Goal: Information Seeking & Learning: Learn about a topic

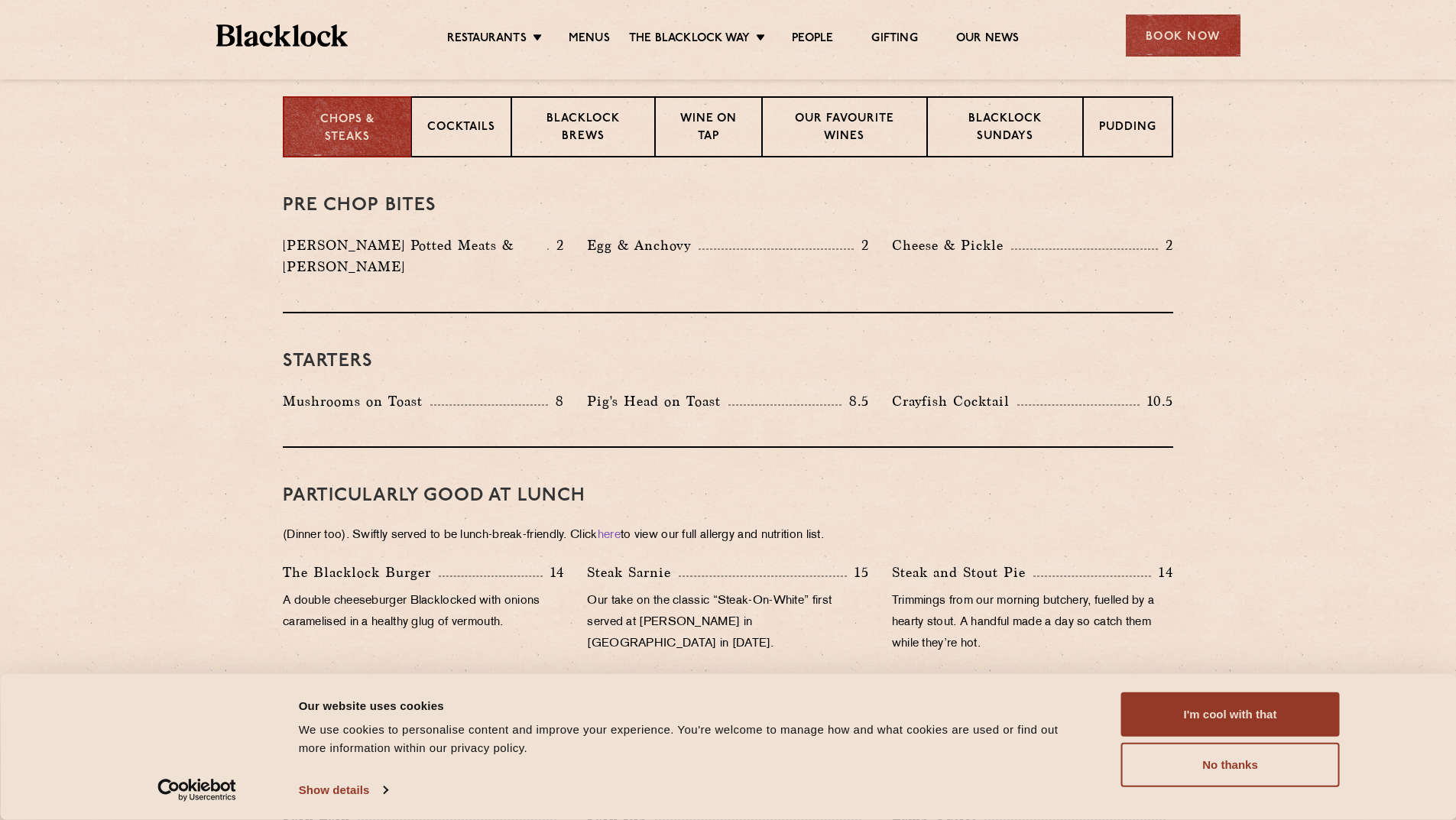
scroll to position [382, 0]
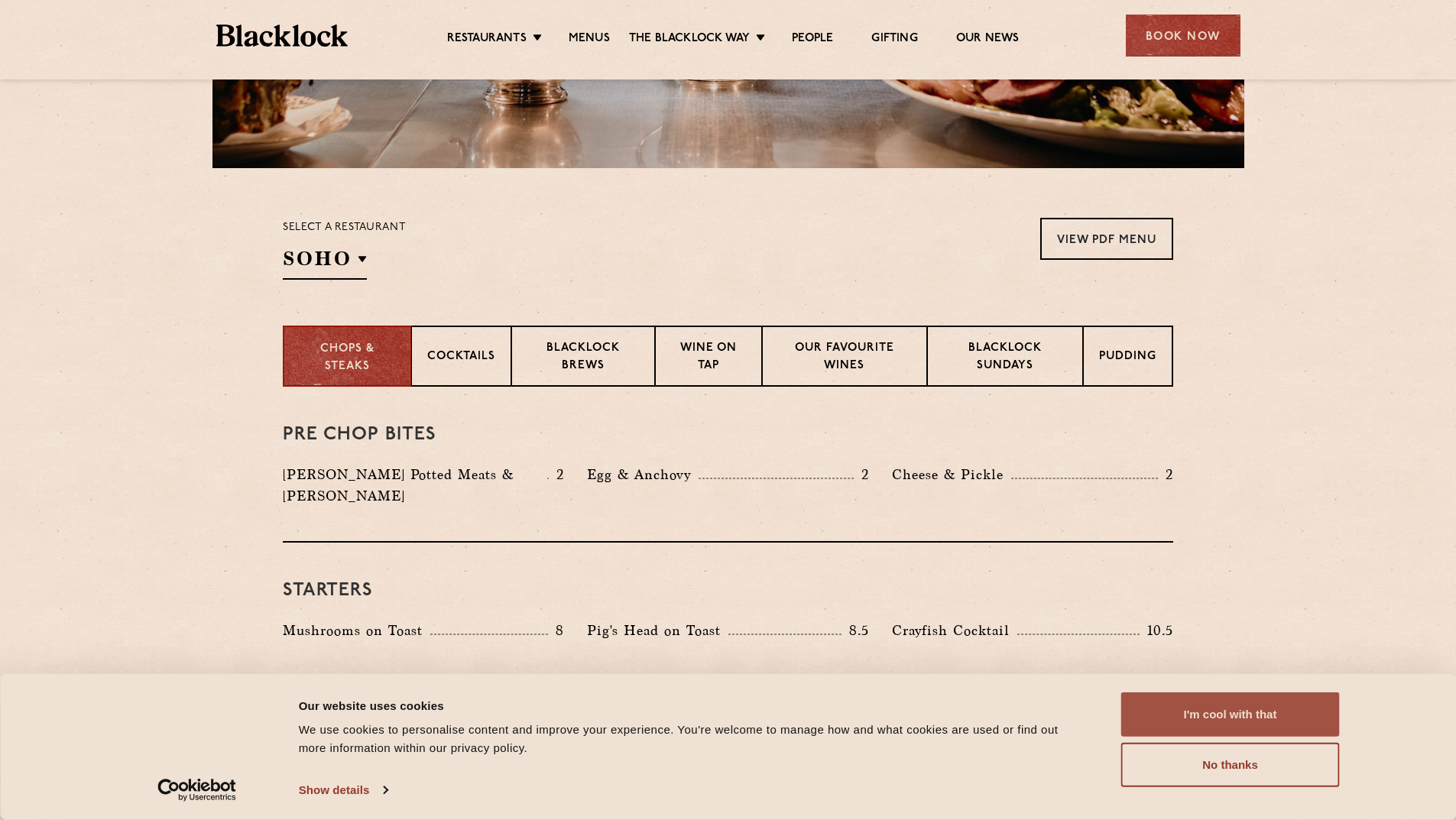
click at [1253, 714] on button "I'm cool with that" at bounding box center [1231, 715] width 218 height 45
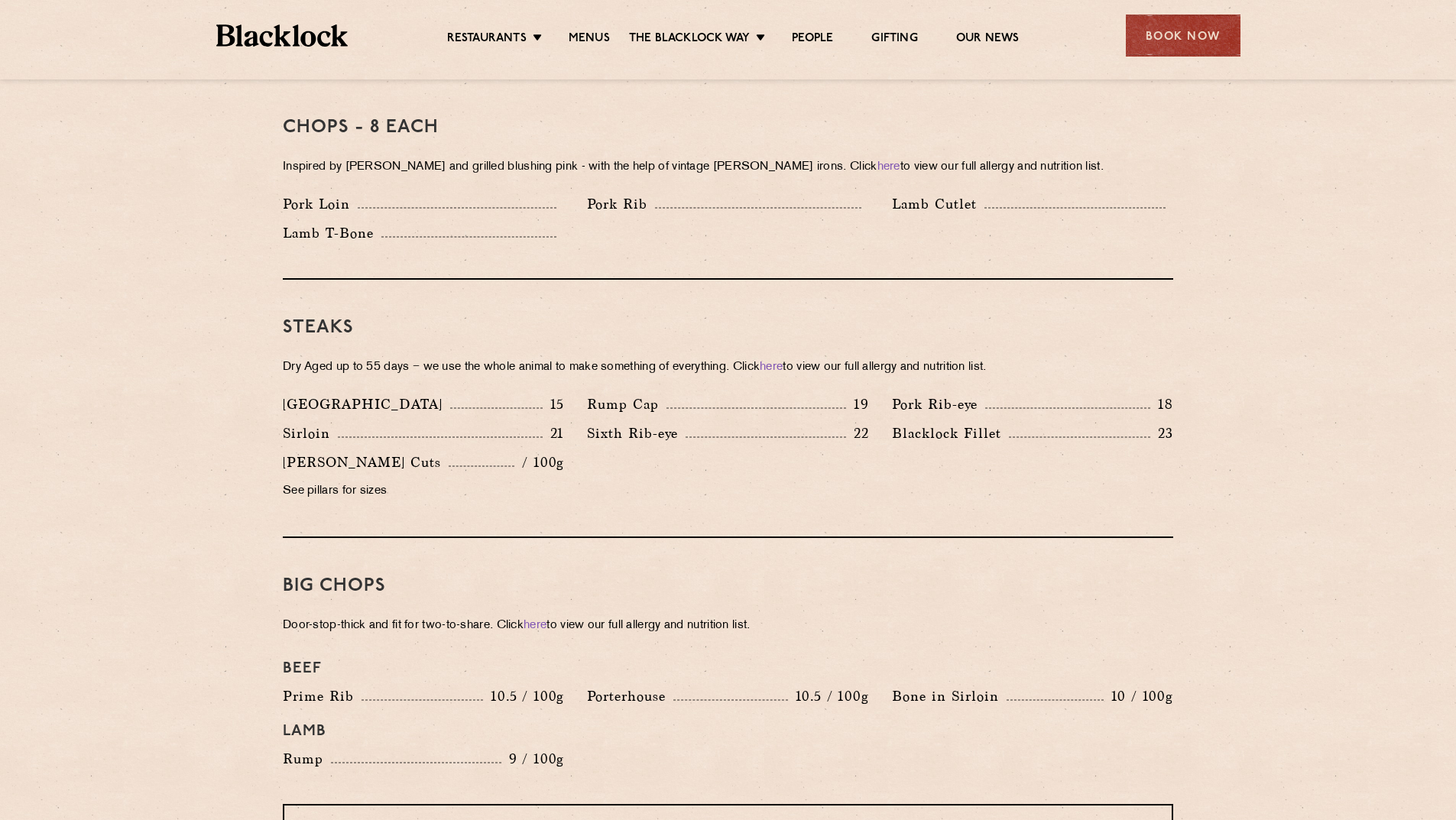
scroll to position [1299, 0]
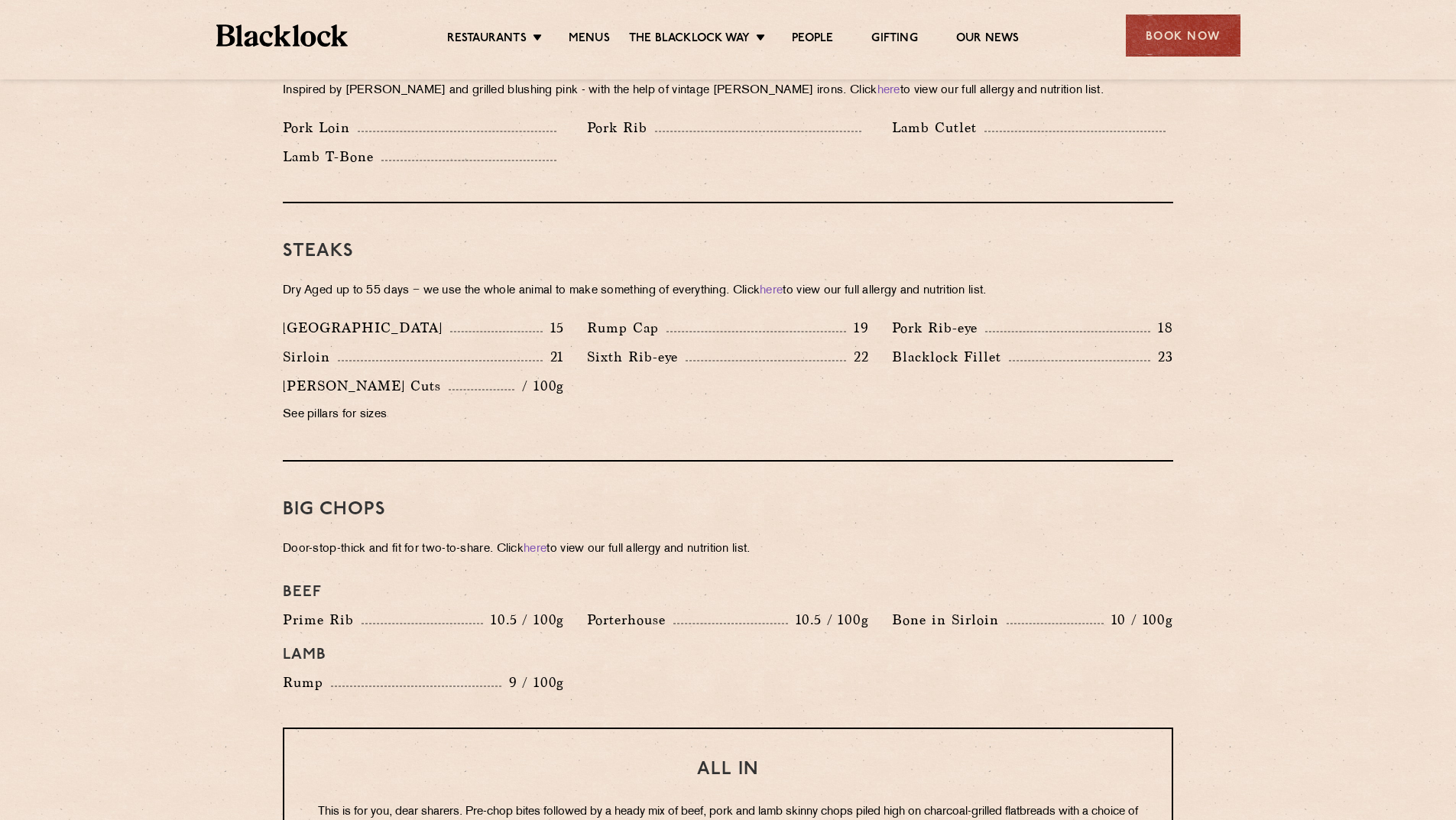
click at [974, 278] on div "Pre Chop Bites [PERSON_NAME] Potted Meats & Kimchi 2 Egg & Anchovy 2 Cheese & P…" at bounding box center [728, 558] width 929 height 2178
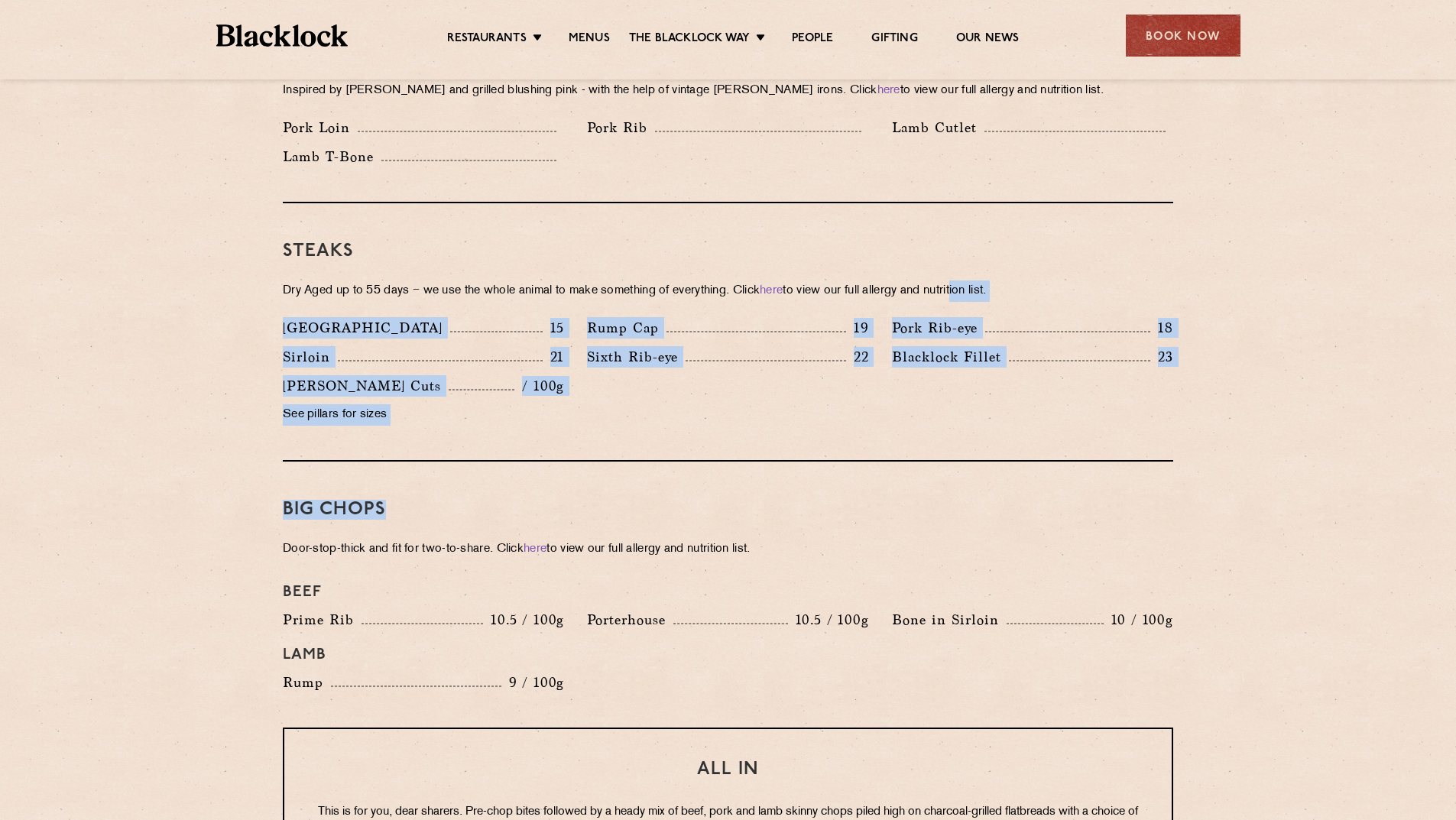
click at [566, 435] on div "Steaks Dry Aged up to 55 days − we use the whole animal to make something of ev…" at bounding box center [728, 333] width 891 height 258
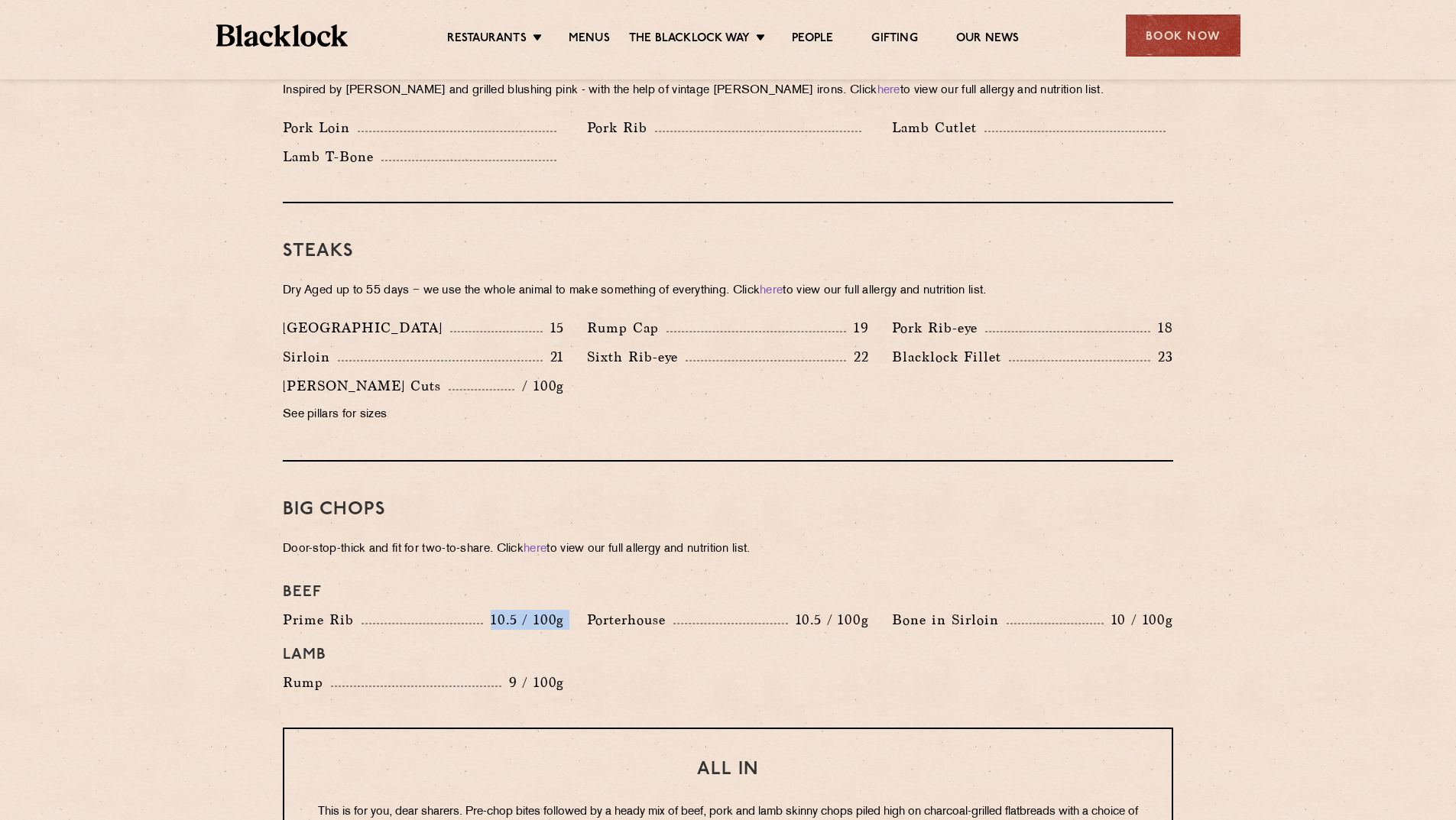
drag, startPoint x: 576, startPoint y: 602, endPoint x: 493, endPoint y: 605, distance: 83.1
click at [493, 605] on div "Beef Prime Rib 10.5 / 100g Porterhouse 10.5 / 100g Bone in Sirloin 10 / 100g La…" at bounding box center [728, 638] width 913 height 125
click at [518, 673] on p "9 / 100g" at bounding box center [534, 683] width 64 height 20
drag, startPoint x: 492, startPoint y: 583, endPoint x: 646, endPoint y: 607, distance: 155.9
click at [657, 607] on div "Beef Prime Rib 10.5 / 100g Porterhouse 10.5 / 100g Bone in Sirloin 10 / 100g La…" at bounding box center [728, 638] width 913 height 125
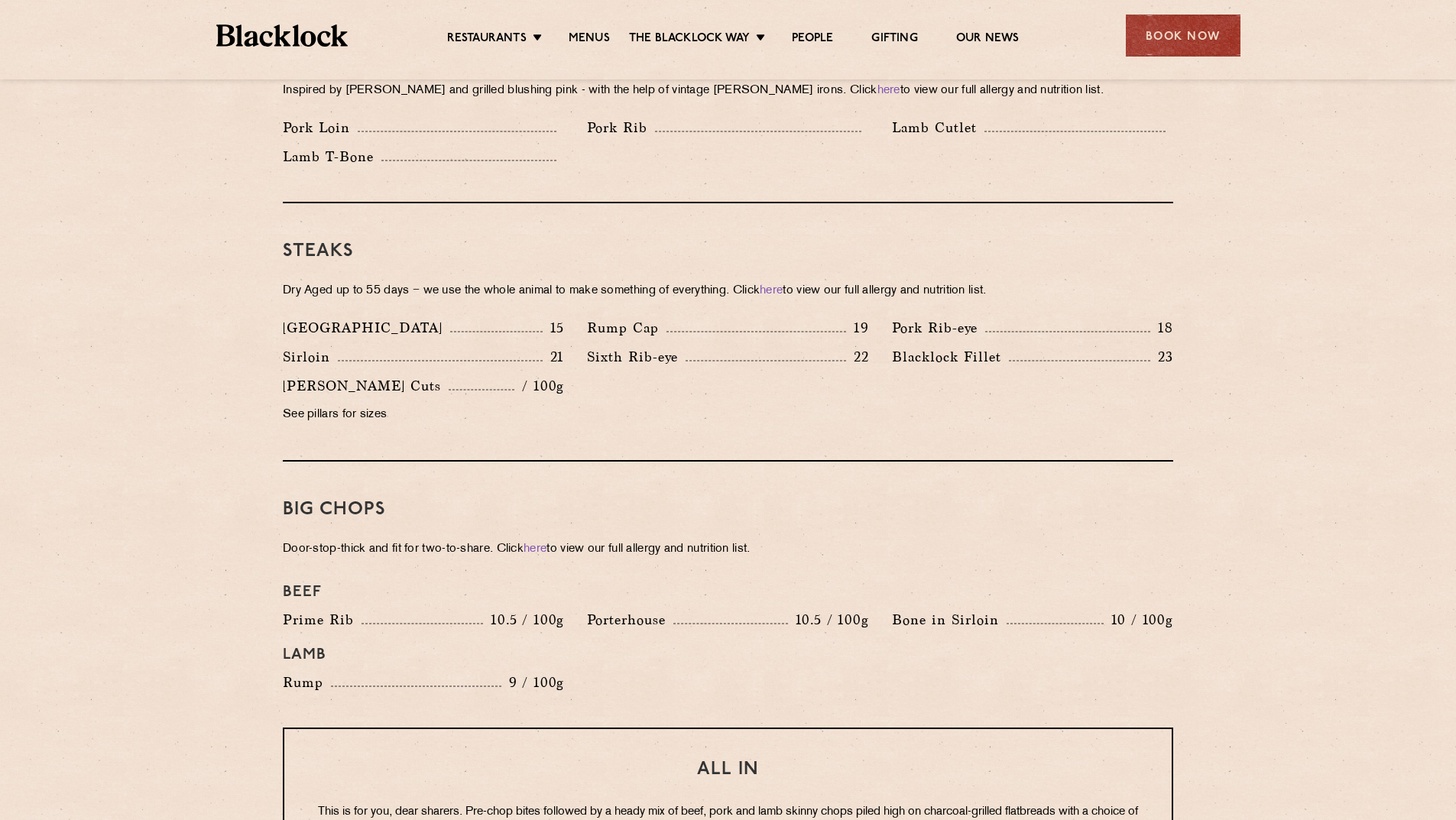
drag, startPoint x: 627, startPoint y: 638, endPoint x: 653, endPoint y: 605, distance: 42.0
click at [627, 646] on h4 "Lamb" at bounding box center [728, 655] width 891 height 18
